Goal: Task Accomplishment & Management: Manage account settings

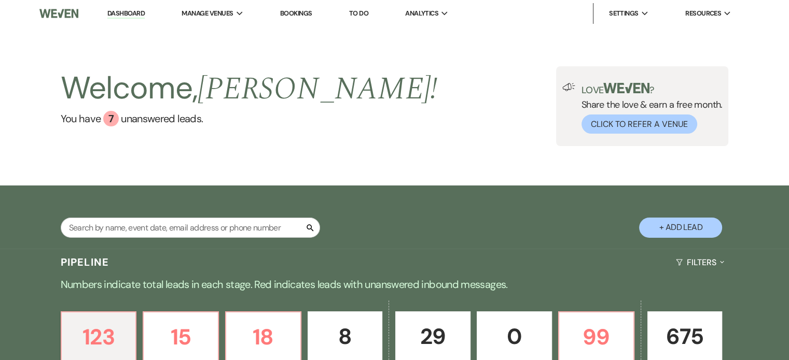
click at [305, 12] on link "Bookings" at bounding box center [296, 13] width 32 height 9
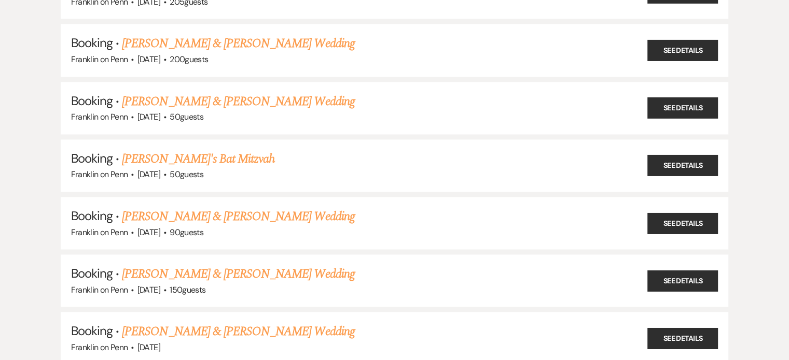
scroll to position [1605, 0]
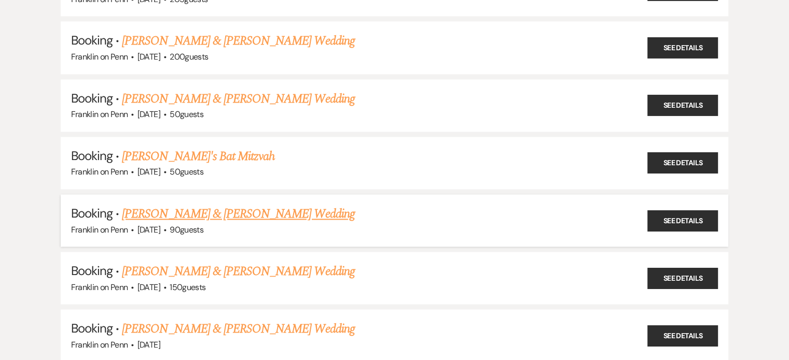
click at [295, 205] on link "[PERSON_NAME] & [PERSON_NAME] Wedding" at bounding box center [238, 214] width 232 height 19
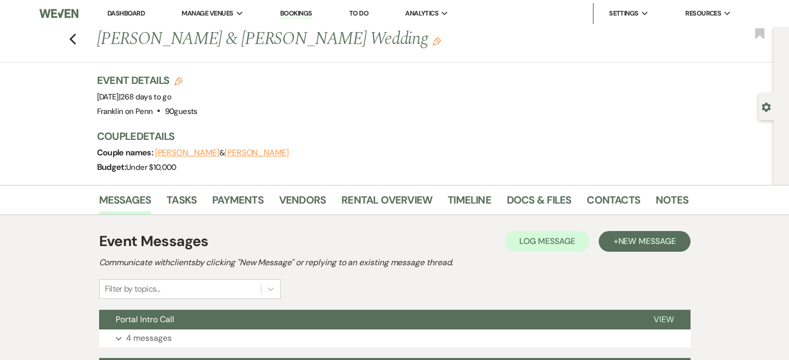
scroll to position [101, 0]
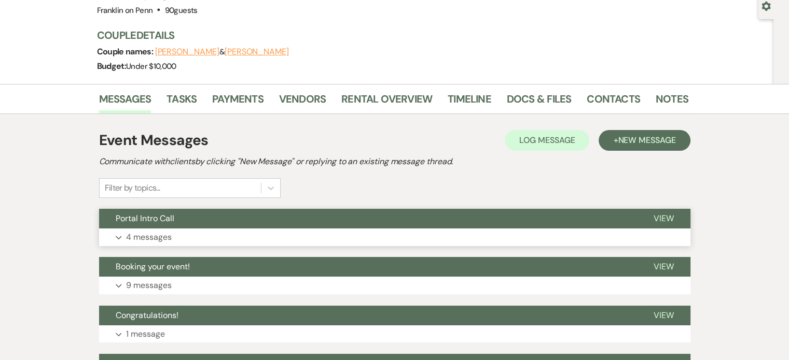
click at [133, 242] on p "4 messages" at bounding box center [149, 237] width 46 height 13
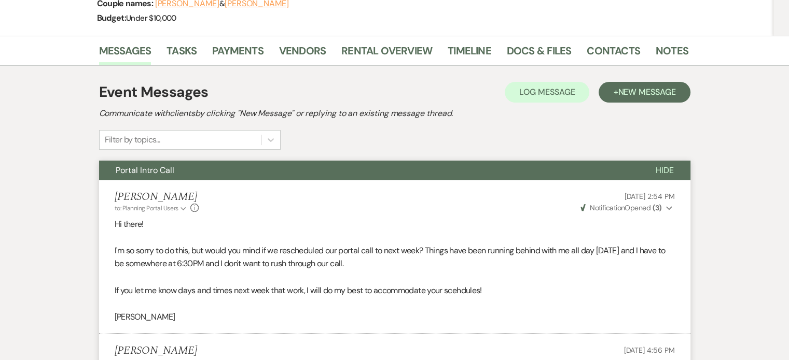
scroll to position [0, 0]
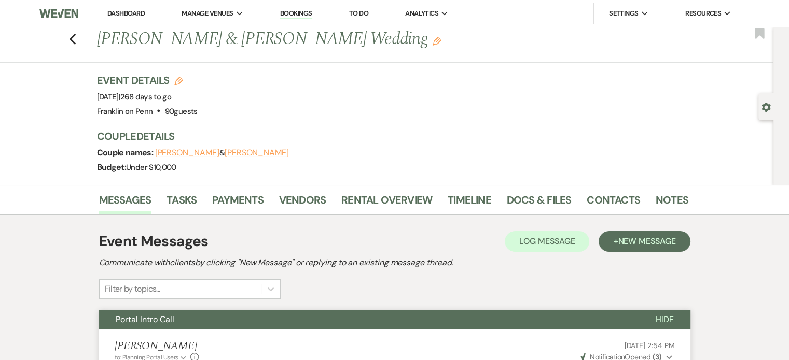
click at [668, 313] on button "Hide" at bounding box center [664, 320] width 51 height 20
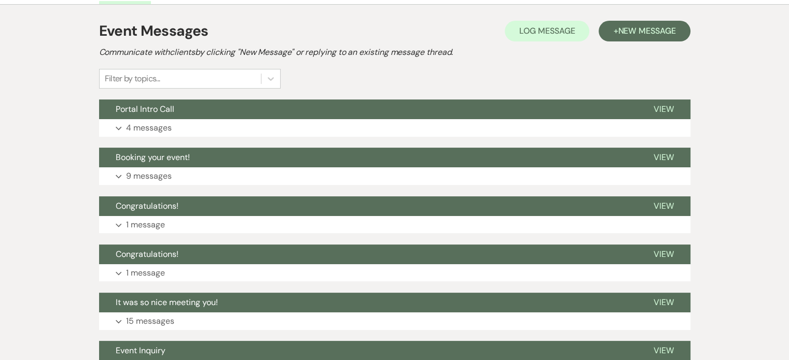
scroll to position [221, 0]
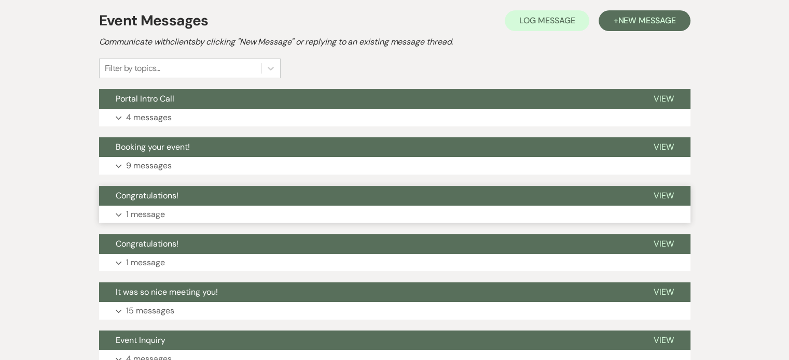
click at [156, 209] on p "1 message" at bounding box center [145, 214] width 39 height 13
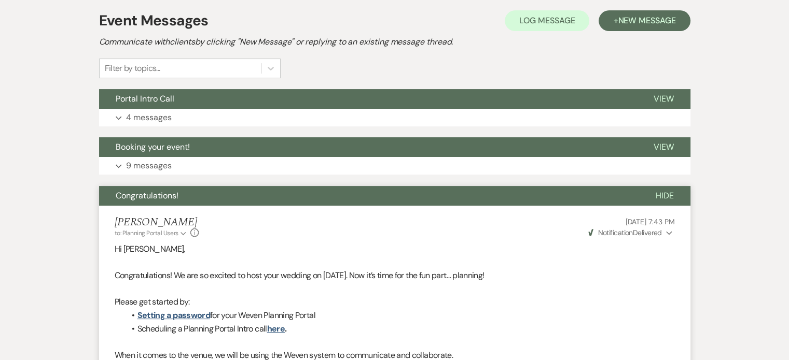
click at [655, 190] on button "Hide" at bounding box center [664, 196] width 51 height 20
